Goal: Check status: Check status

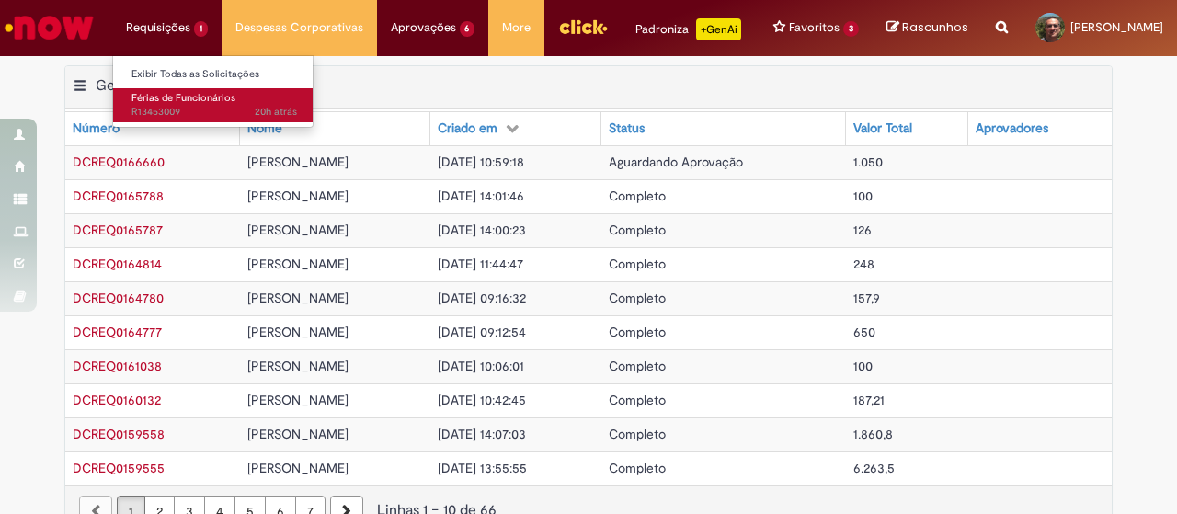
click at [155, 100] on span "Férias de Funcionários" at bounding box center [184, 98] width 104 height 14
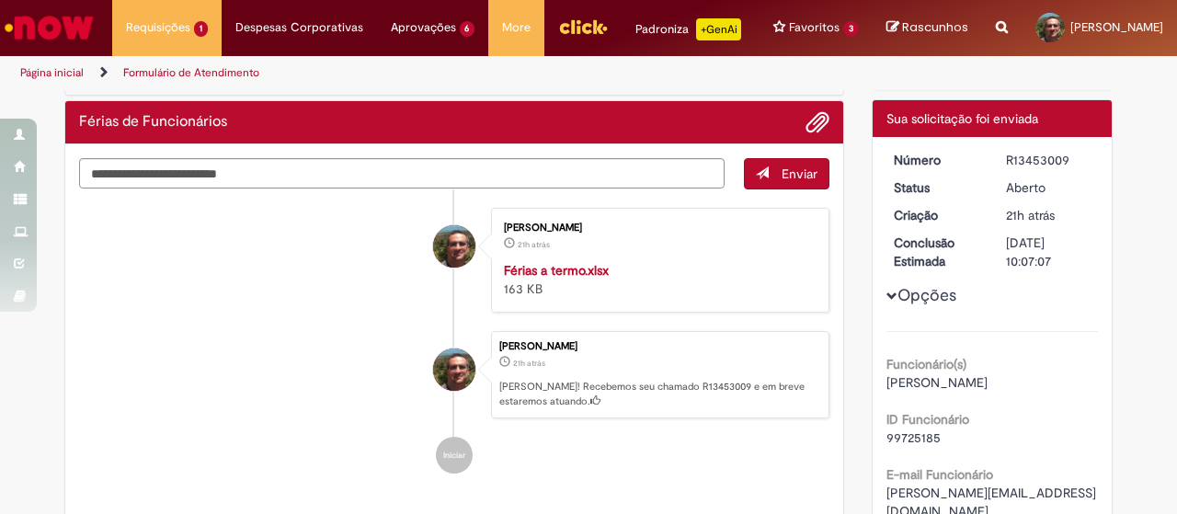
scroll to position [108, 0]
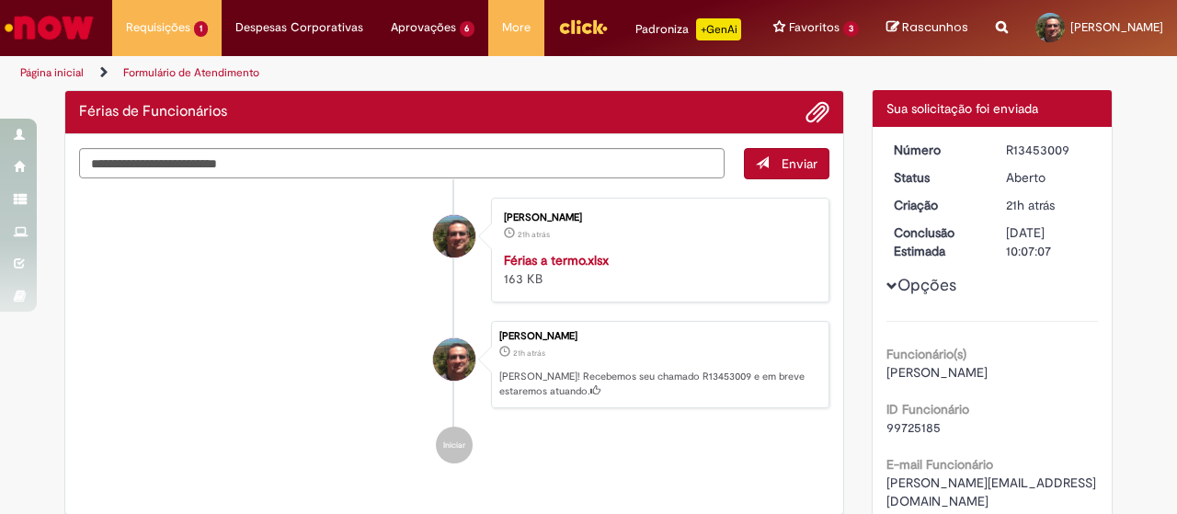
click at [887, 292] on span "Opções para R13453009" at bounding box center [892, 286] width 11 height 11
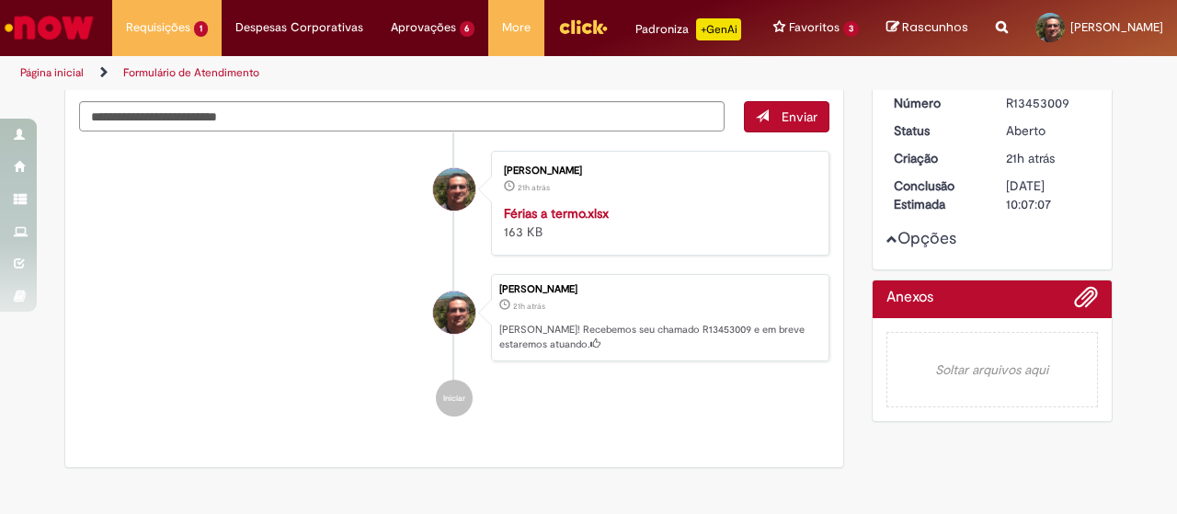
scroll to position [149, 0]
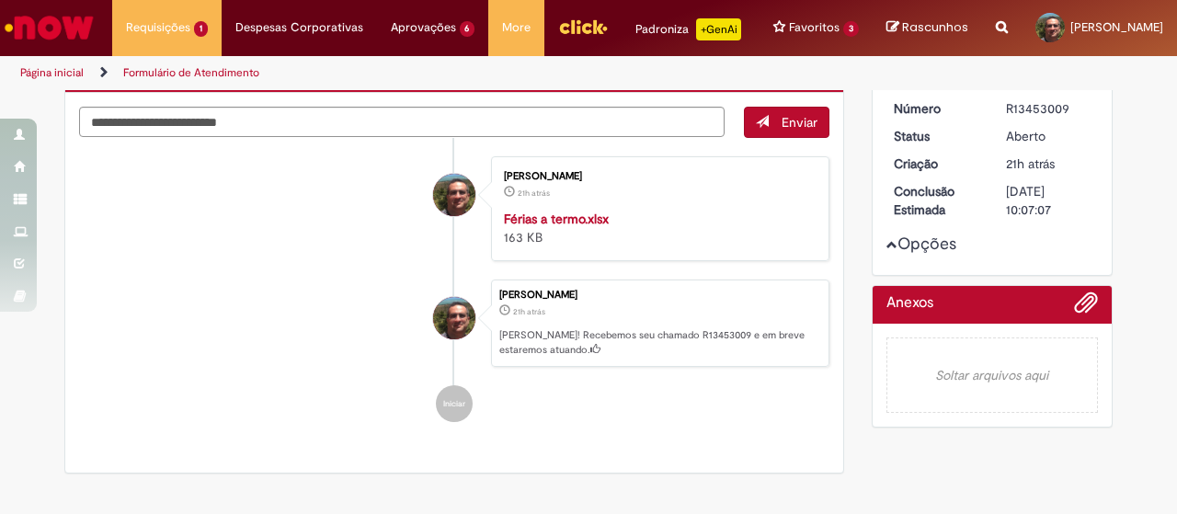
click at [887, 250] on span "Opções para R13453009" at bounding box center [892, 244] width 11 height 11
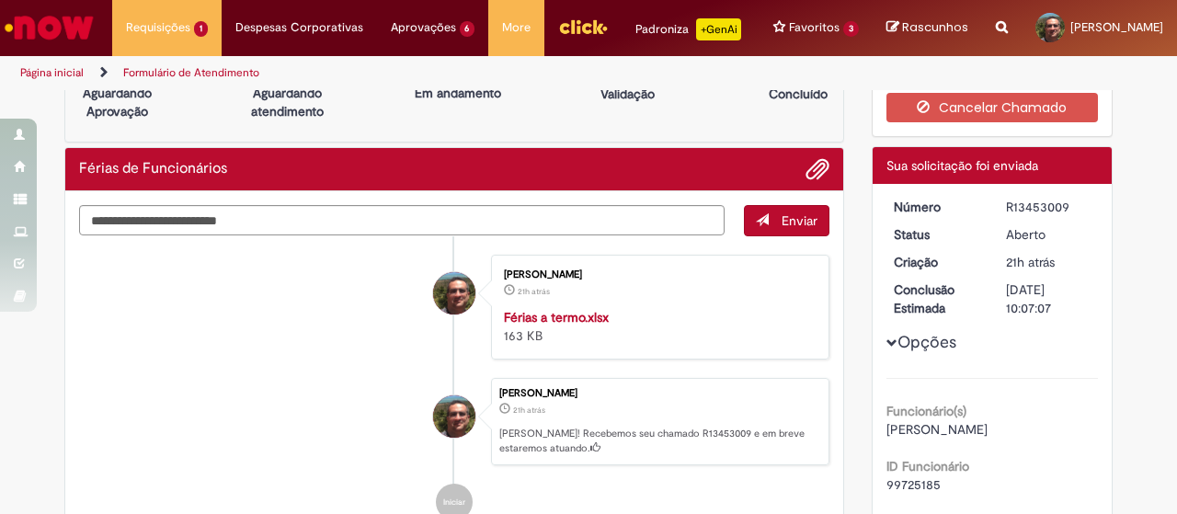
scroll to position [0, 0]
